Goal: Use online tool/utility

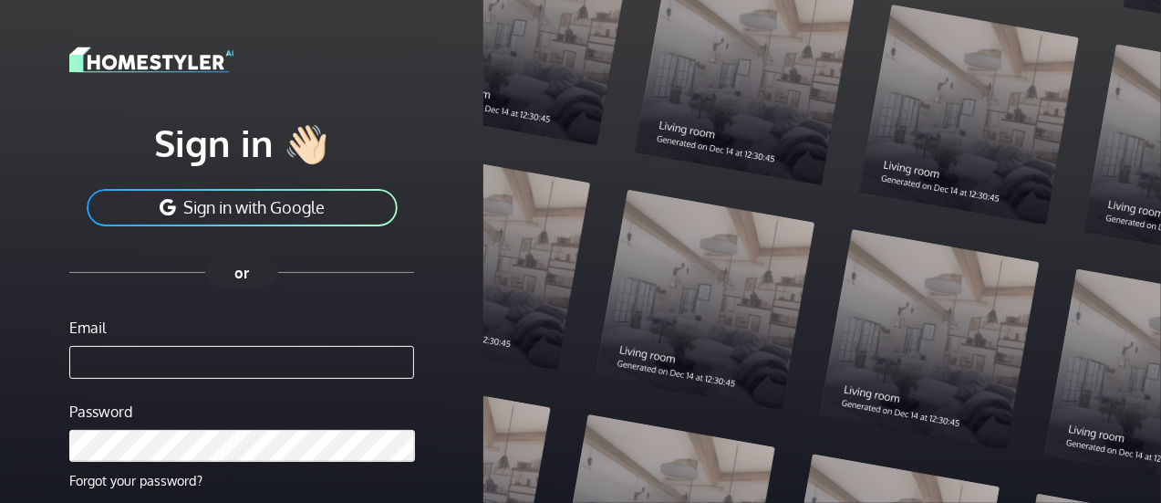
click at [268, 215] on button "Sign in with Google" at bounding box center [242, 207] width 315 height 41
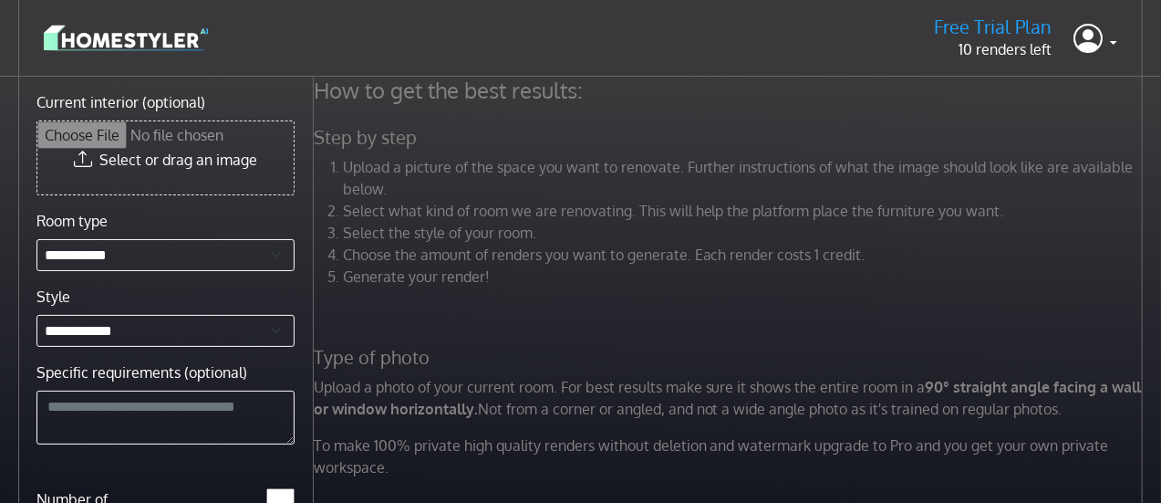
click at [152, 36] on img at bounding box center [126, 38] width 164 height 32
click at [1113, 46] on link at bounding box center [1096, 38] width 44 height 44
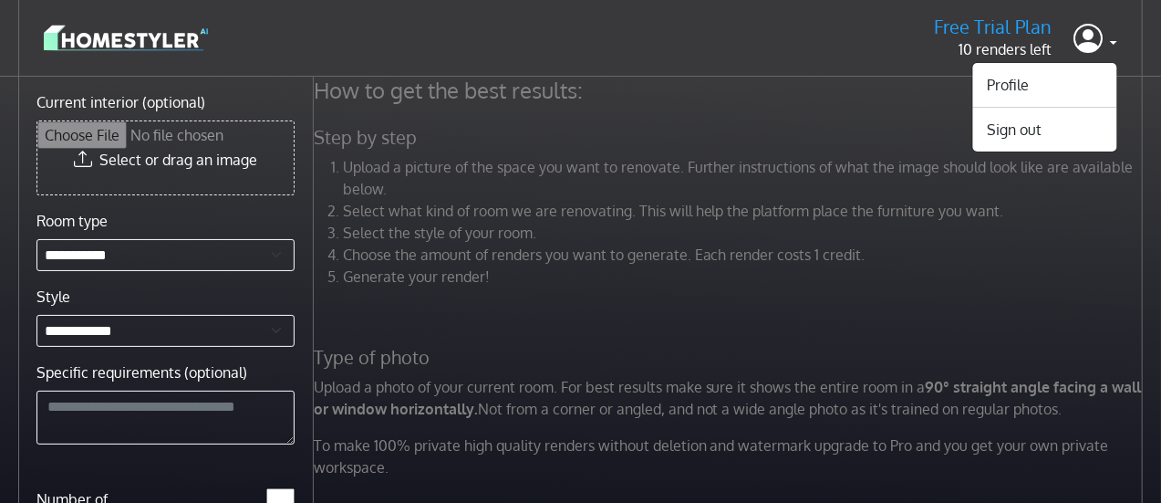
click at [991, 39] on p "10 renders left" at bounding box center [993, 49] width 118 height 22
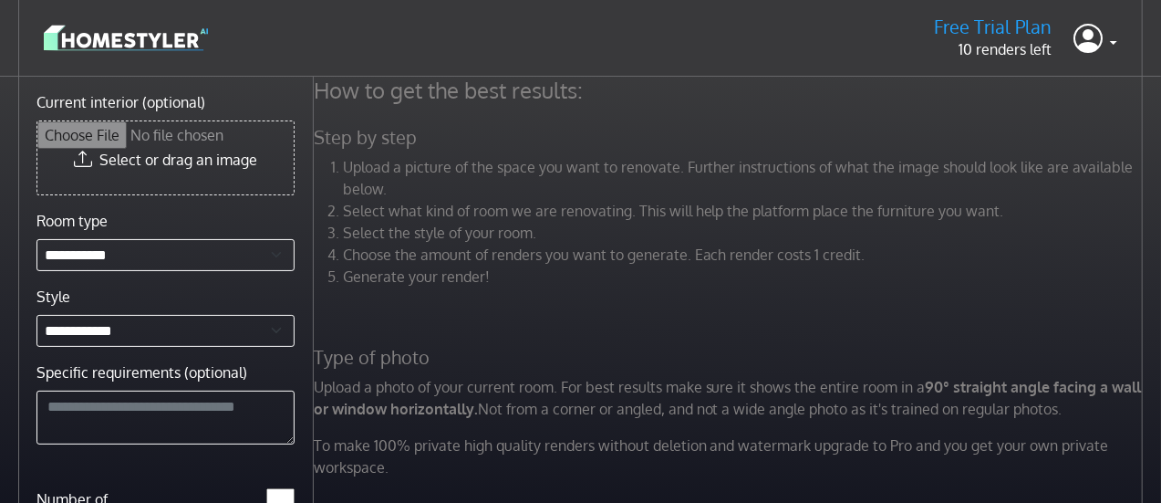
click at [988, 63] on header "Free Trial Plan 10 renders left Profile Sign out" at bounding box center [580, 38] width 1161 height 77
click at [188, 167] on input "Current interior (optional)" at bounding box center [165, 157] width 256 height 73
click at [203, 418] on textarea "Specific requirements (optional)" at bounding box center [165, 417] width 258 height 55
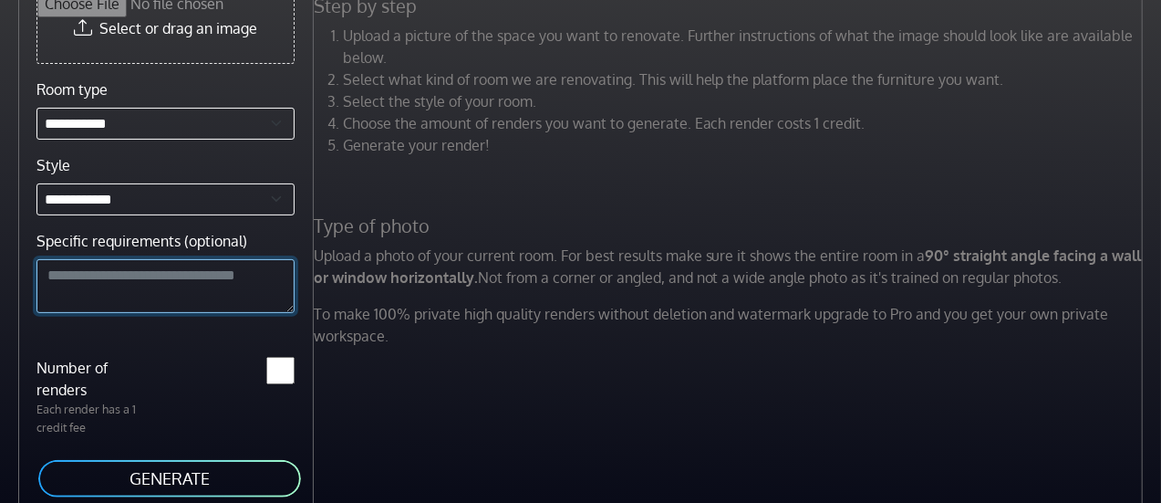
scroll to position [140, 0]
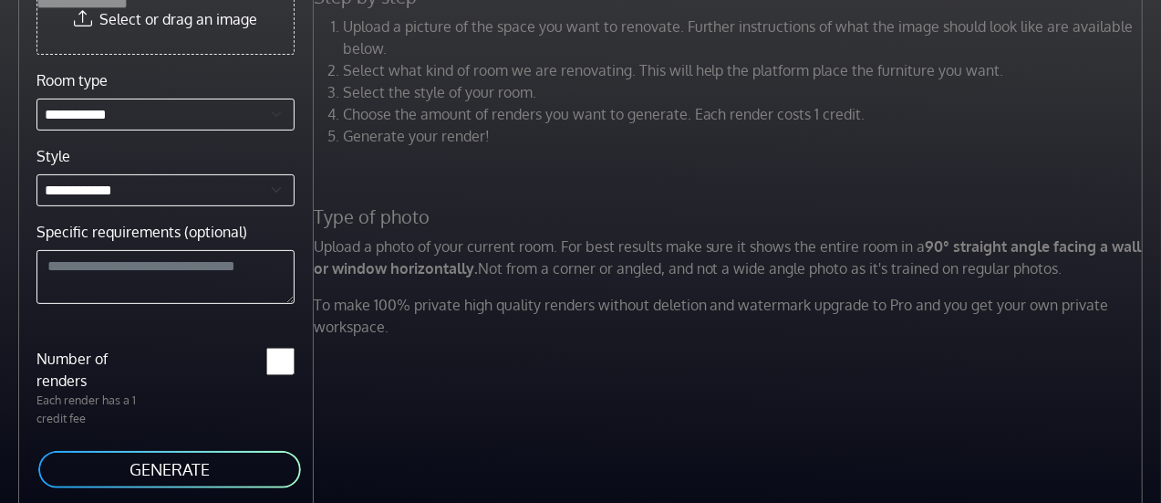
click at [121, 483] on button "GENERATE" at bounding box center [169, 469] width 266 height 41
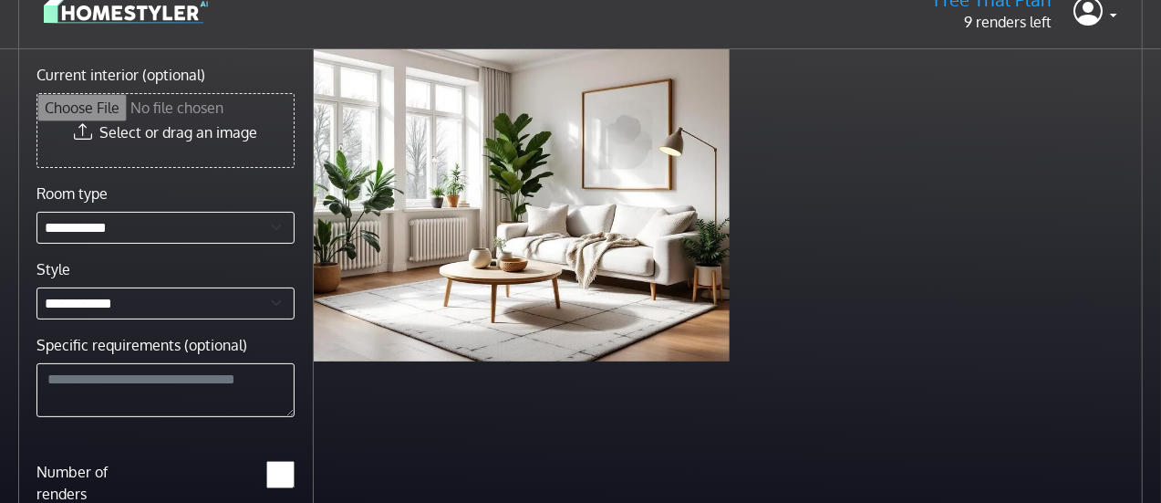
scroll to position [0, 0]
